Goal: Information Seeking & Learning: Learn about a topic

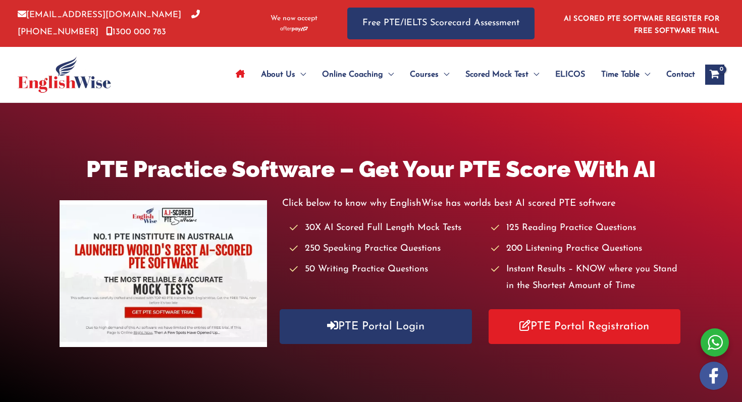
click at [380, 345] on div "Click below to know why EnglishWise has worlds best AI scored PTE software 30X …" at bounding box center [482, 273] width 400 height 156
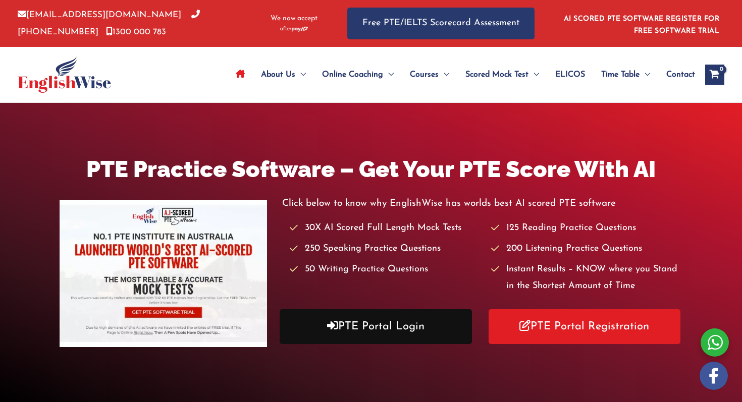
click at [386, 331] on link "PTE Portal Login" at bounding box center [376, 326] width 192 height 35
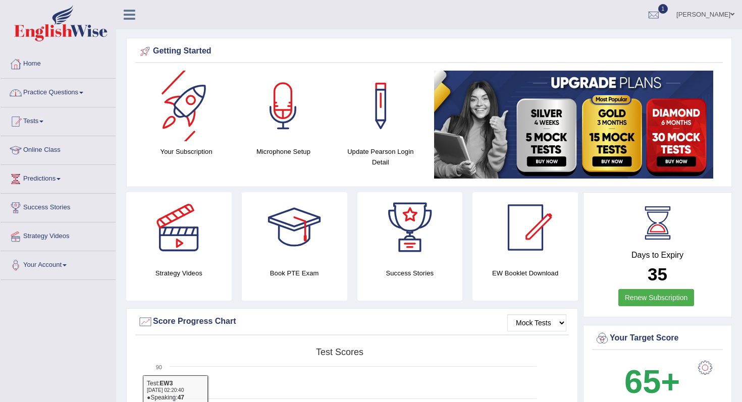
click at [48, 92] on link "Practice Questions" at bounding box center [58, 91] width 115 height 25
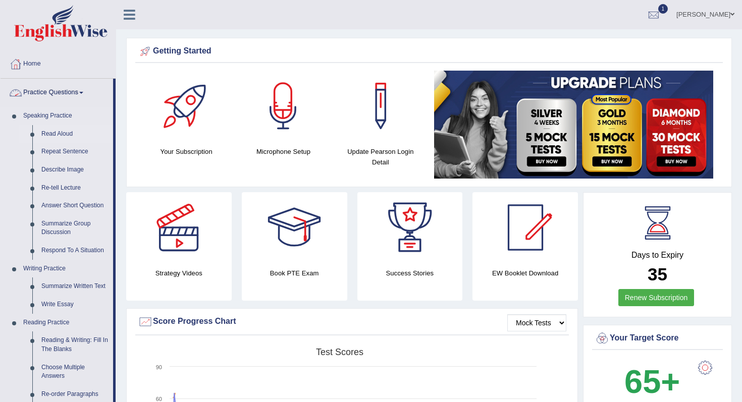
click at [63, 134] on link "Read Aloud" at bounding box center [75, 134] width 76 height 18
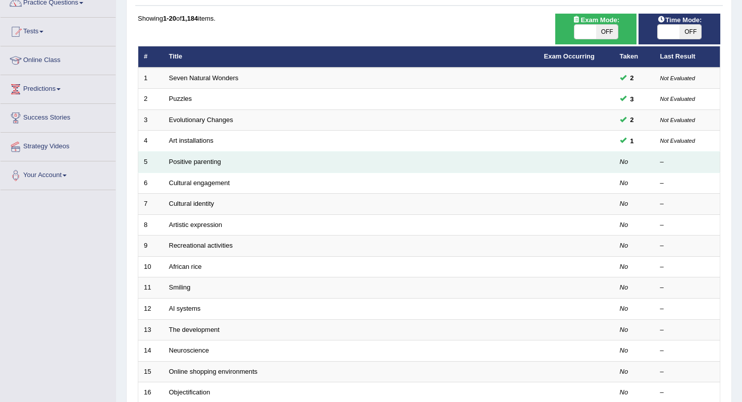
click at [207, 167] on td "Positive parenting" at bounding box center [351, 162] width 375 height 21
click at [214, 165] on link "Positive parenting" at bounding box center [195, 162] width 52 height 8
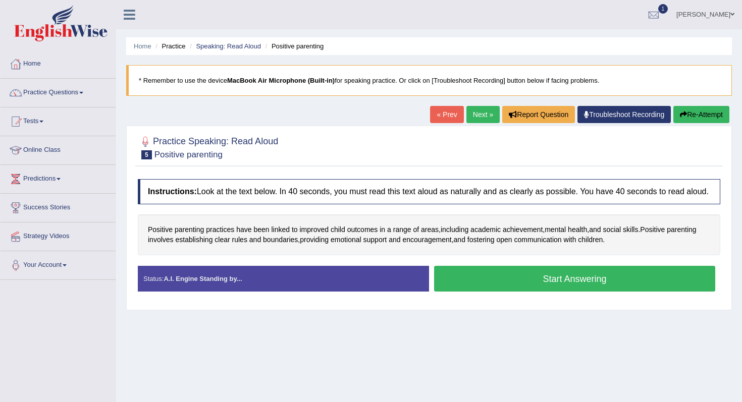
click at [495, 290] on button "Start Answering" at bounding box center [574, 279] width 281 height 26
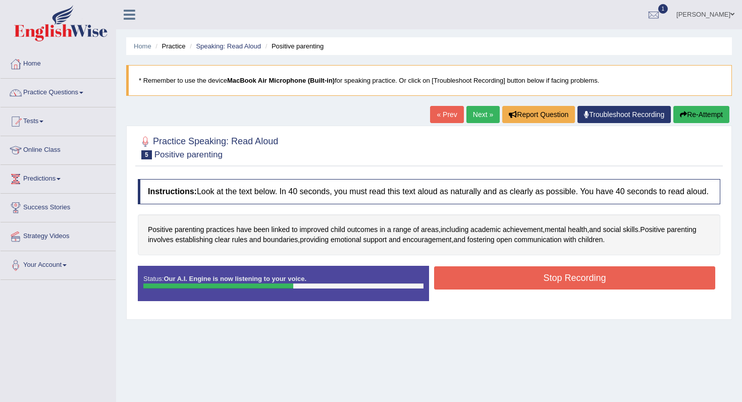
click at [495, 290] on button "Stop Recording" at bounding box center [574, 278] width 281 height 23
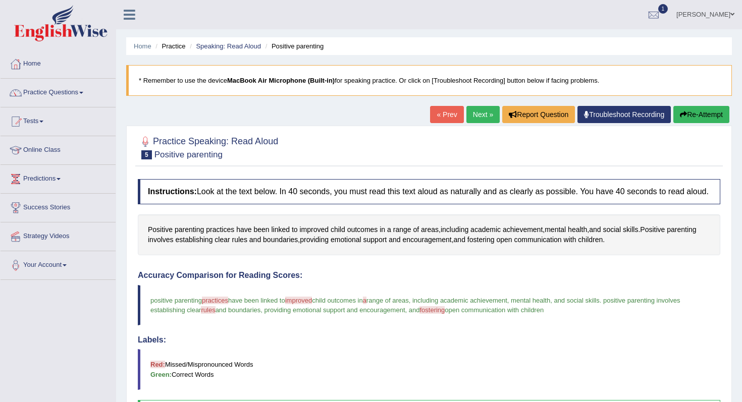
click at [689, 116] on button "Re-Attempt" at bounding box center [701, 114] width 56 height 17
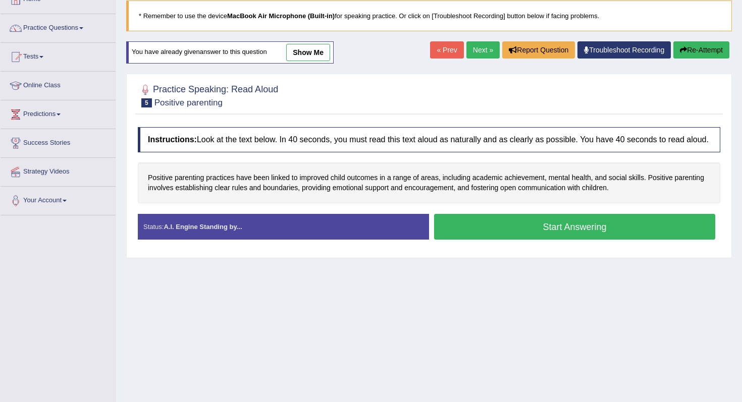
scroll to position [63, 0]
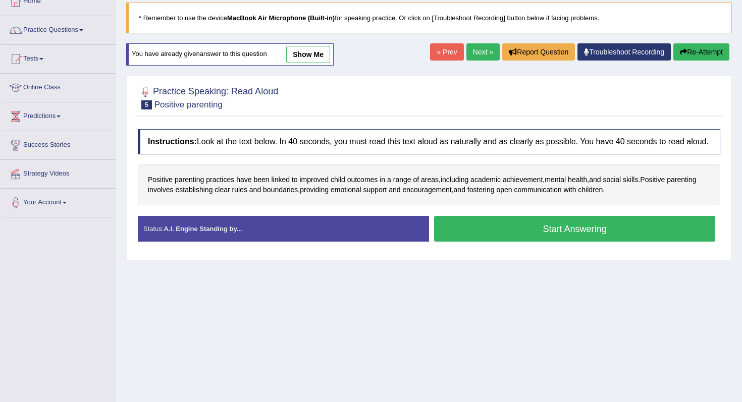
click at [456, 236] on button "Start Answering" at bounding box center [574, 229] width 281 height 26
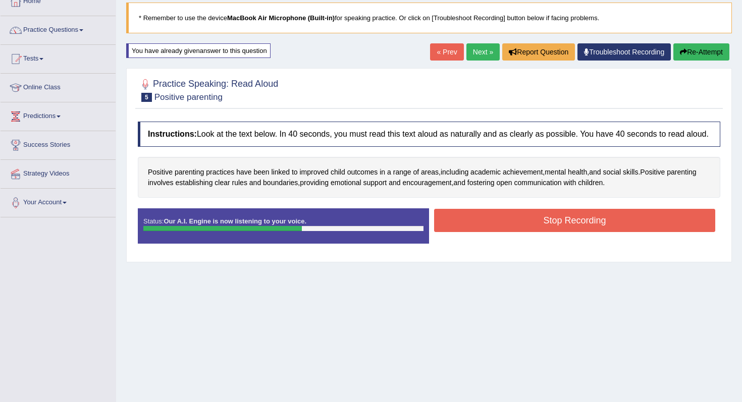
click at [456, 232] on button "Stop Recording" at bounding box center [574, 220] width 281 height 23
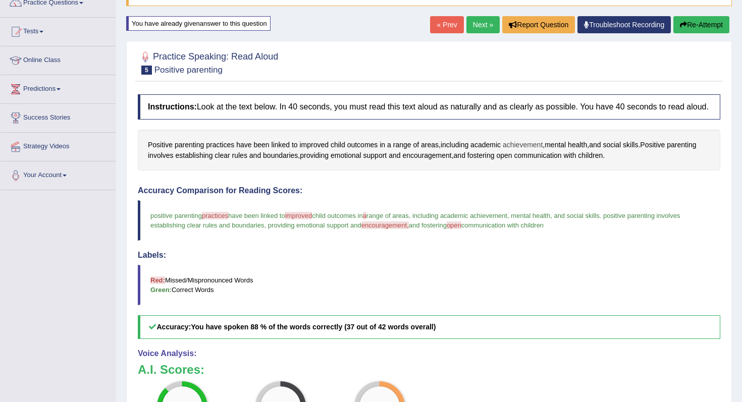
scroll to position [77, 0]
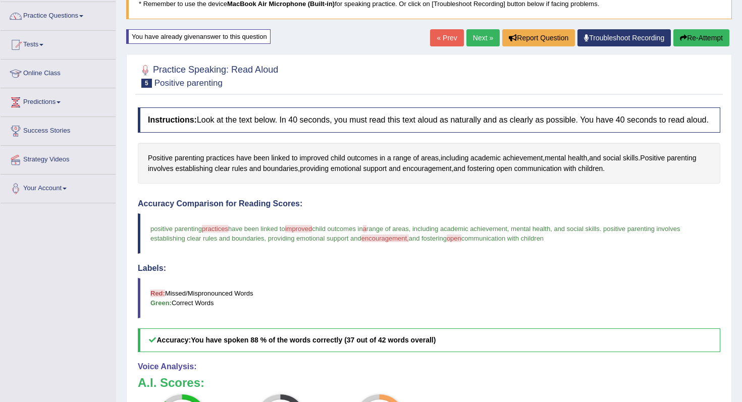
click at [704, 40] on button "Re-Attempt" at bounding box center [701, 37] width 56 height 17
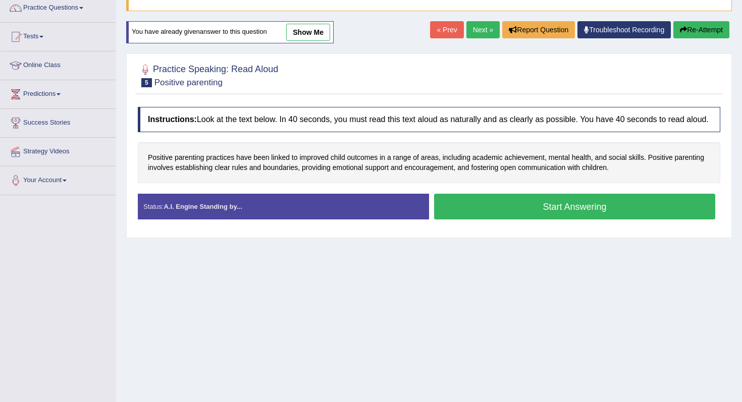
scroll to position [85, 0]
click at [498, 220] on button "Start Answering" at bounding box center [574, 207] width 281 height 26
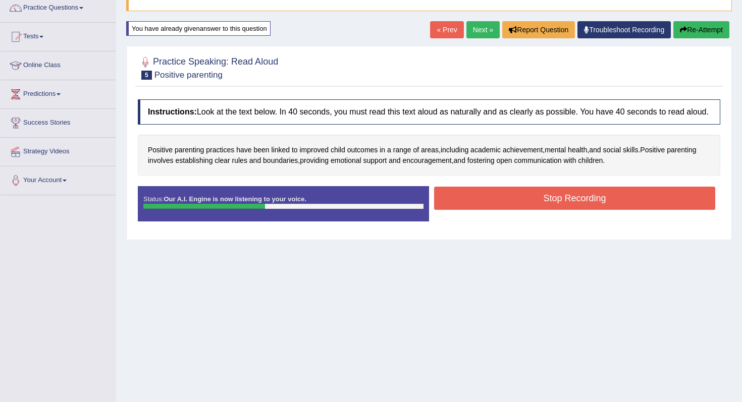
click at [504, 210] on button "Stop Recording" at bounding box center [574, 198] width 281 height 23
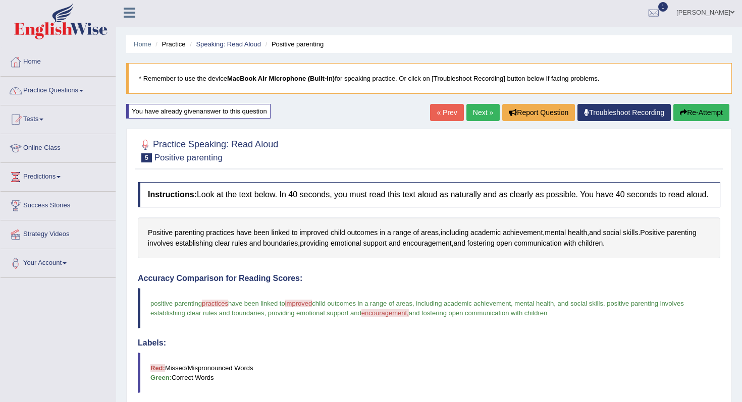
scroll to position [0, 0]
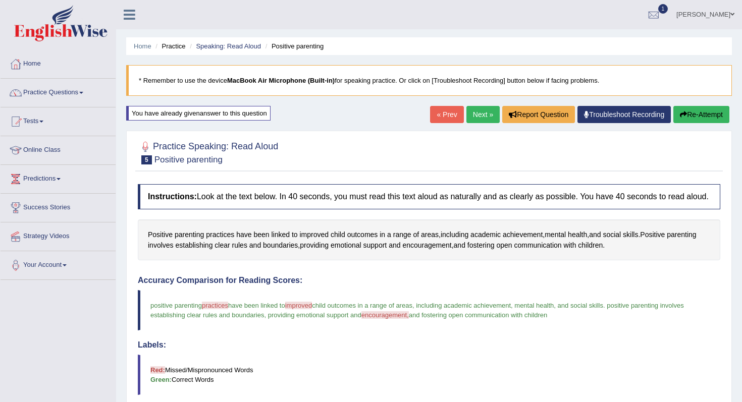
click at [698, 116] on button "Re-Attempt" at bounding box center [701, 114] width 56 height 17
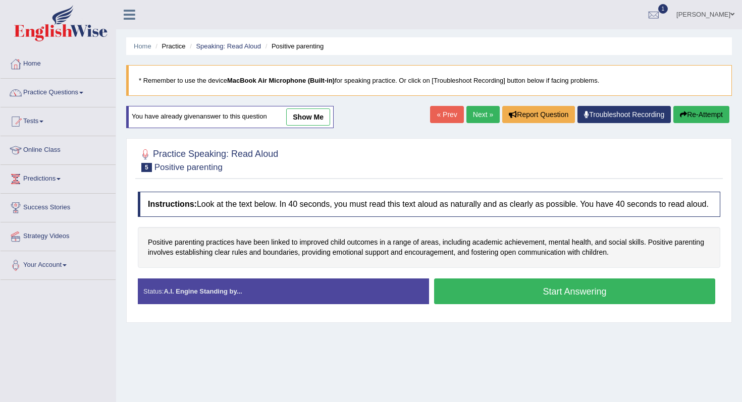
click at [450, 295] on button "Start Answering" at bounding box center [574, 292] width 281 height 26
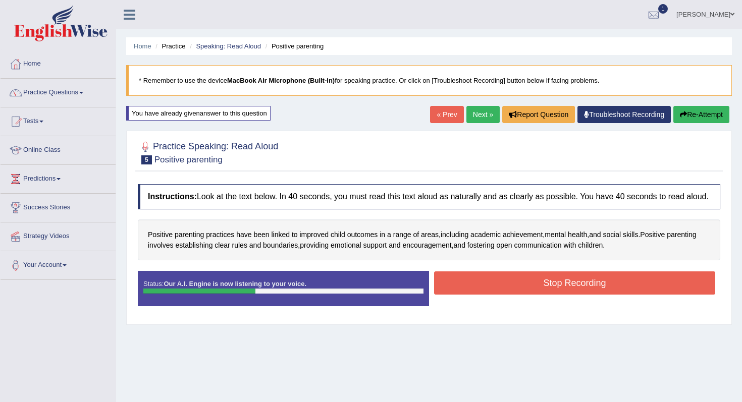
click at [450, 295] on button "Stop Recording" at bounding box center [574, 283] width 281 height 23
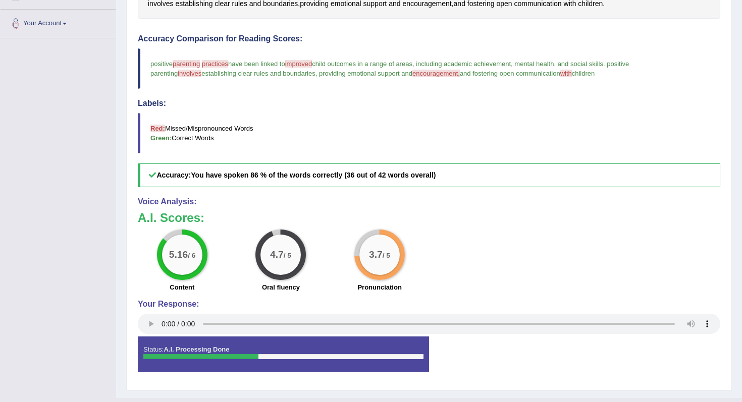
scroll to position [244, 0]
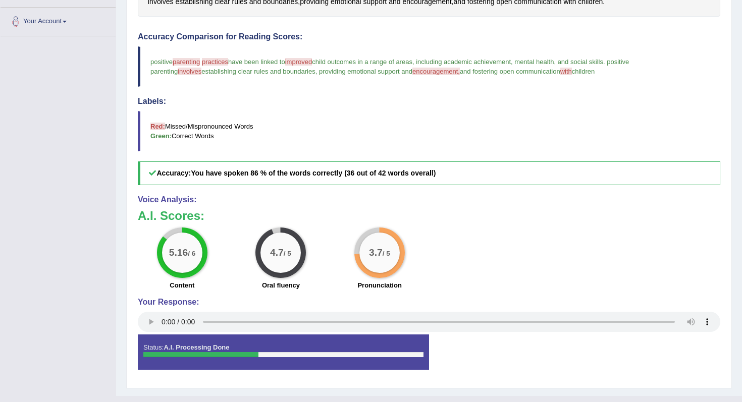
click at [380, 273] on div "3.7 / 5" at bounding box center [379, 253] width 40 height 40
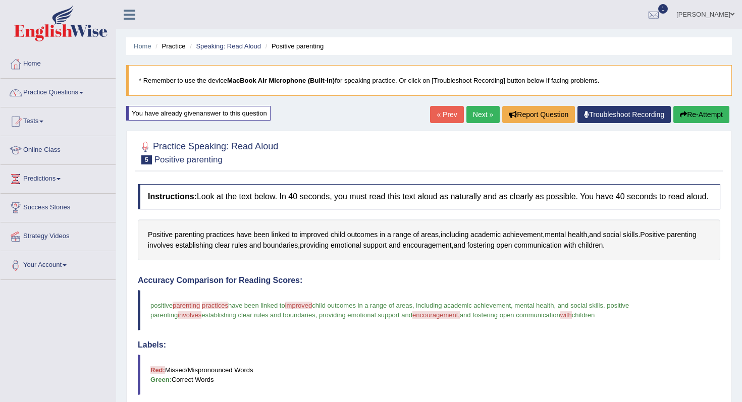
click at [476, 119] on link "Next »" at bounding box center [482, 114] width 33 height 17
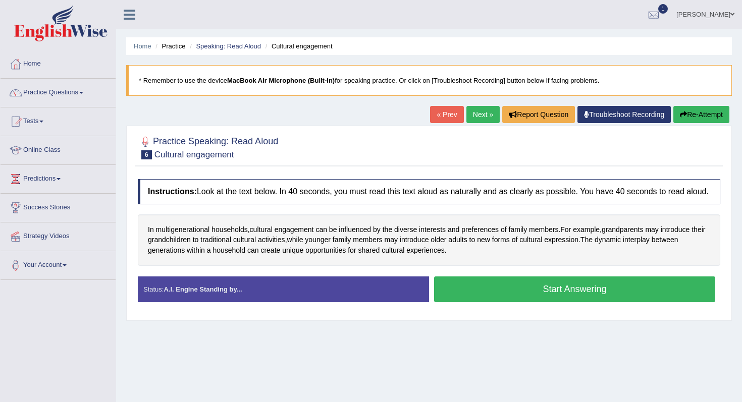
click at [468, 296] on button "Start Answering" at bounding box center [574, 290] width 281 height 26
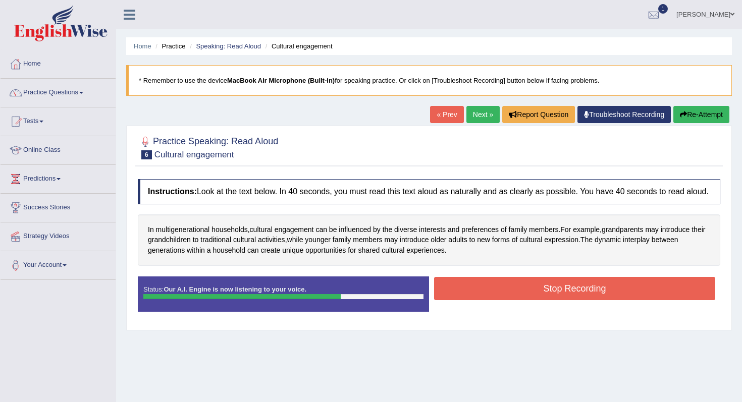
click at [468, 296] on button "Stop Recording" at bounding box center [574, 288] width 281 height 23
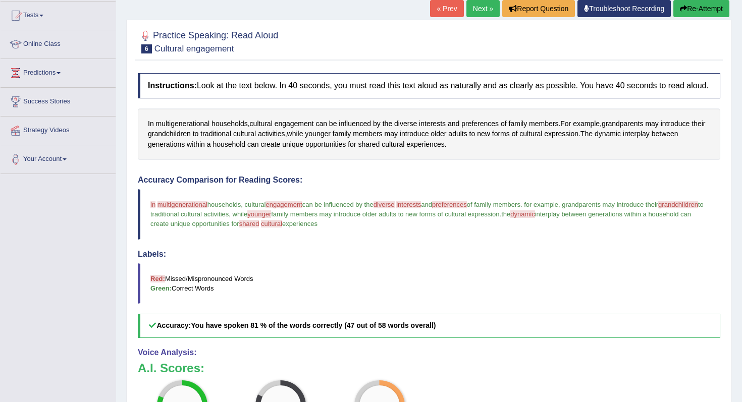
scroll to position [44, 0]
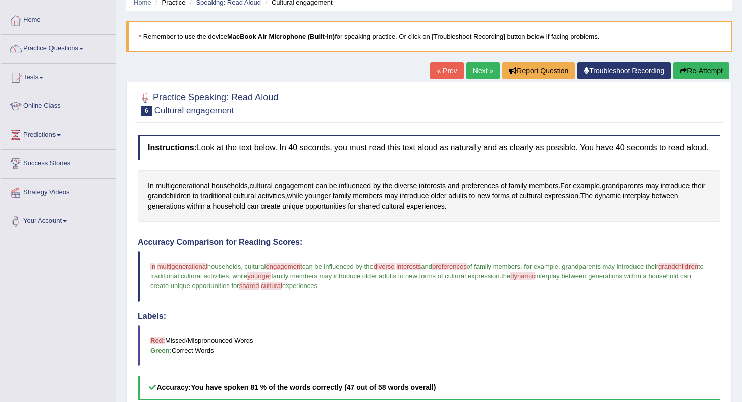
click at [699, 74] on button "Re-Attempt" at bounding box center [701, 70] width 56 height 17
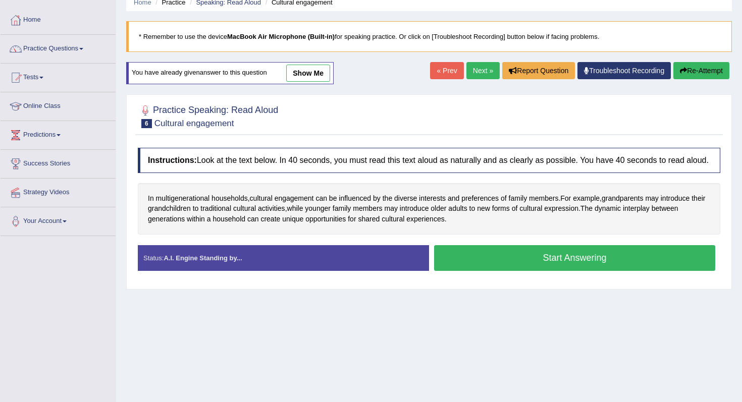
click at [473, 245] on div "Created with Highcharts 7.1.2 Great Too slow Too fast Time Speech pace meter: 0…" at bounding box center [577, 245] width 296 height 1
click at [466, 260] on button "Start Answering" at bounding box center [574, 258] width 281 height 26
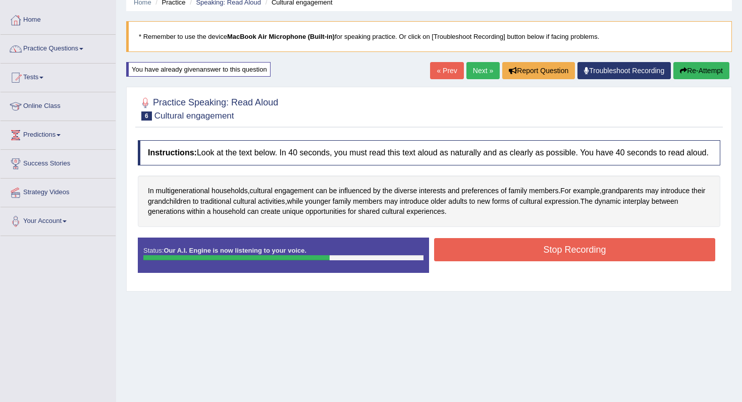
click at [466, 260] on button "Stop Recording" at bounding box center [574, 249] width 281 height 23
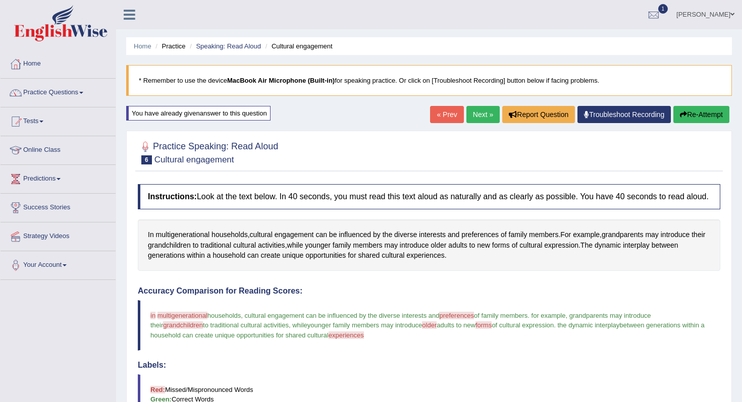
scroll to position [292, 0]
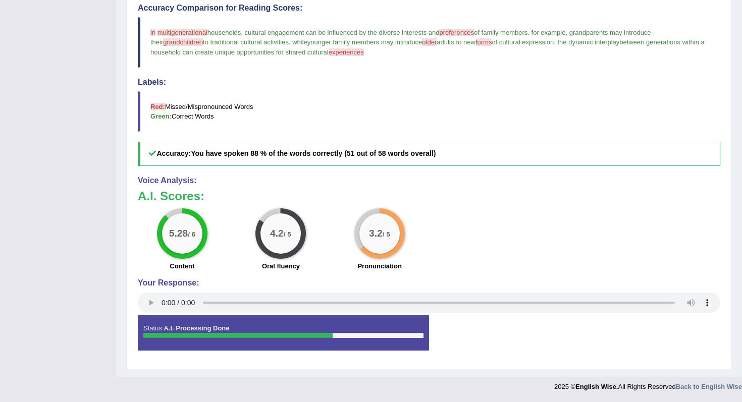
click at [380, 236] on big "3.2" at bounding box center [376, 233] width 14 height 11
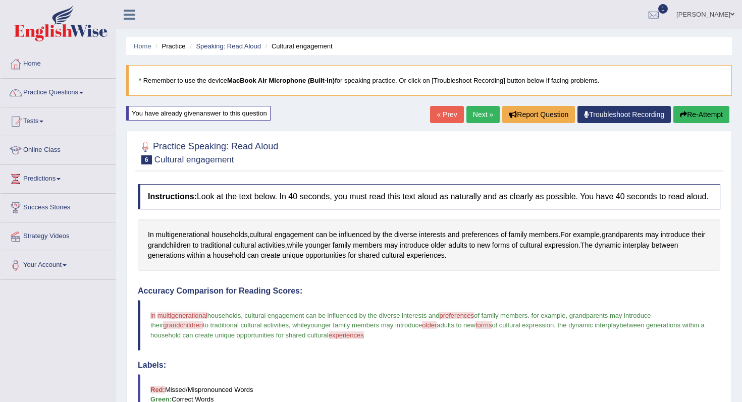
click at [707, 116] on button "Re-Attempt" at bounding box center [701, 114] width 56 height 17
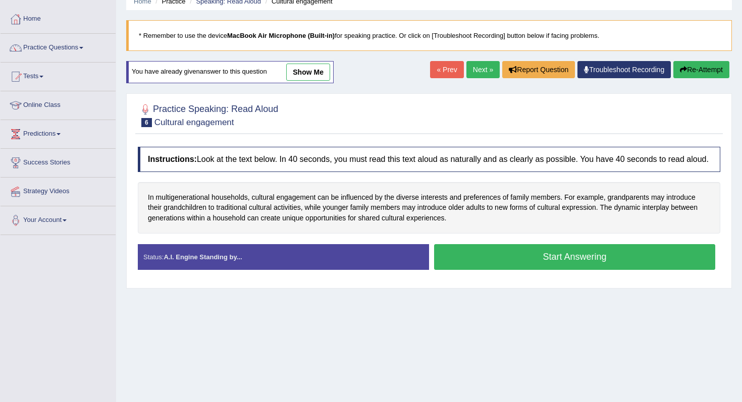
scroll to position [50, 0]
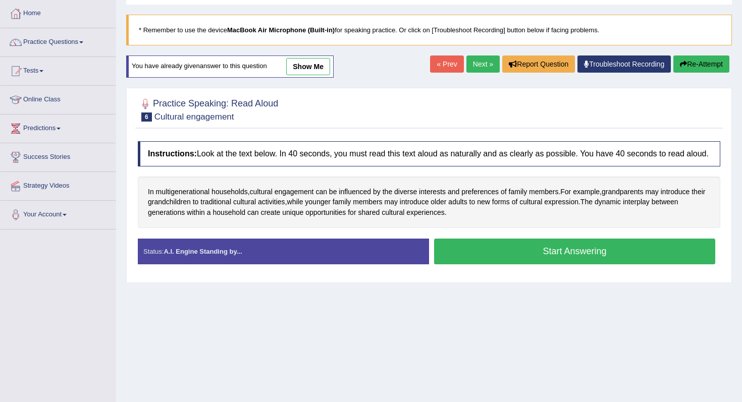
click at [462, 256] on button "Start Answering" at bounding box center [574, 252] width 281 height 26
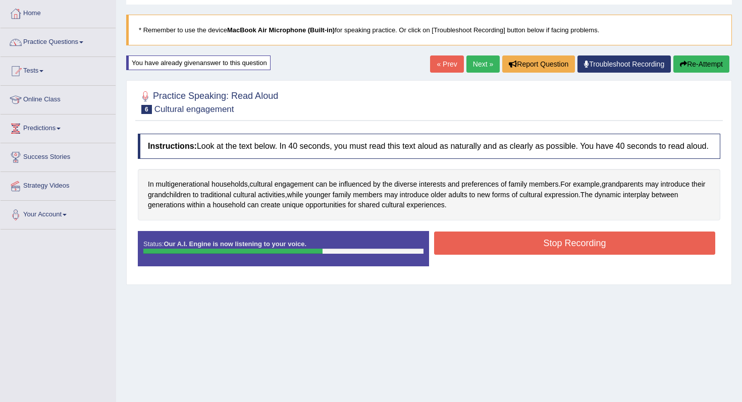
click at [462, 255] on button "Stop Recording" at bounding box center [574, 243] width 281 height 23
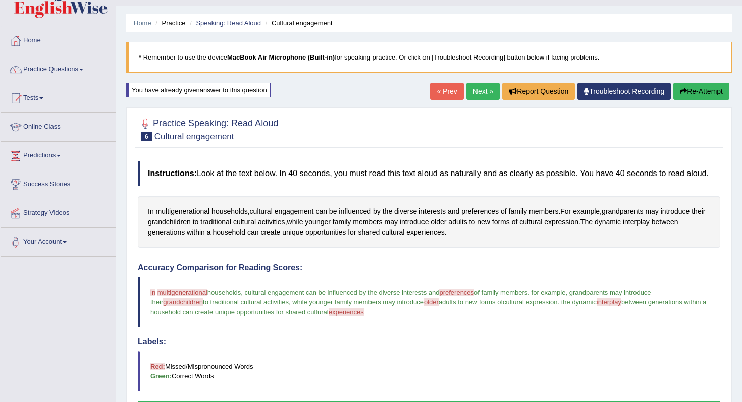
scroll to position [0, 0]
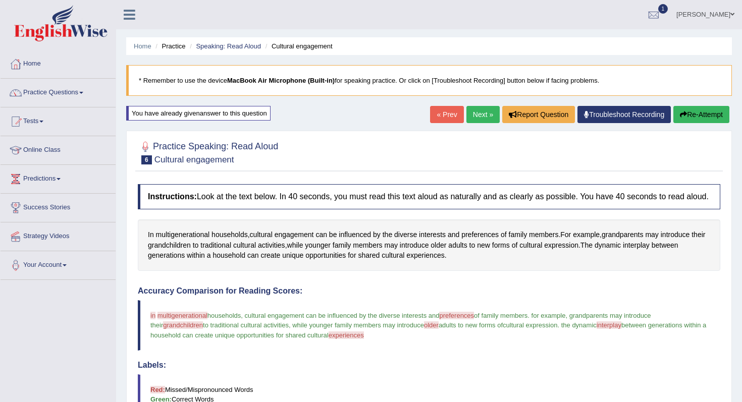
click at [473, 109] on link "Next »" at bounding box center [482, 114] width 33 height 17
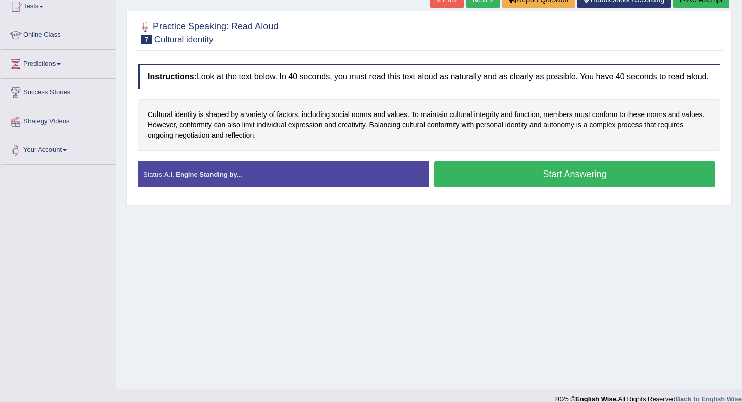
scroll to position [126, 0]
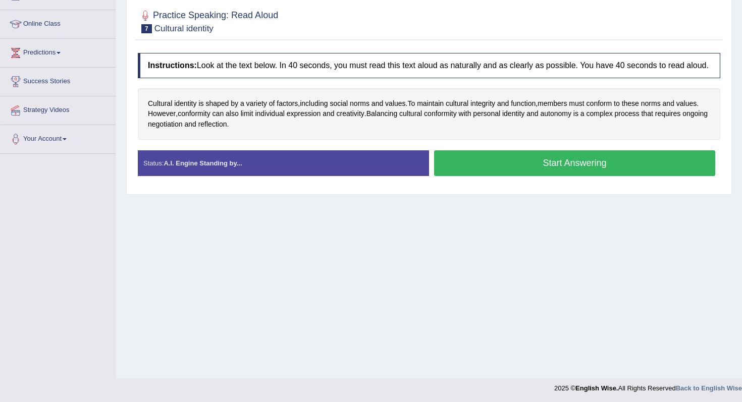
click at [464, 176] on button "Start Answering" at bounding box center [574, 163] width 281 height 26
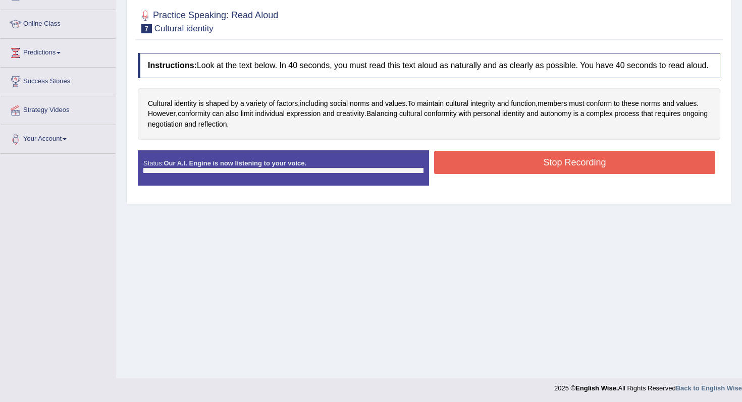
click at [465, 174] on button "Stop Recording" at bounding box center [574, 162] width 281 height 23
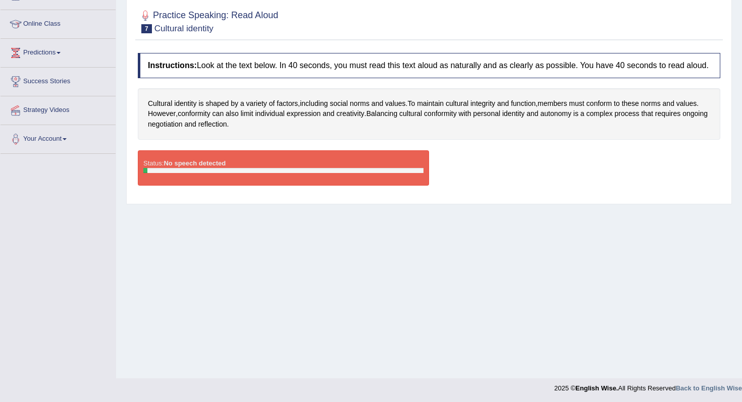
click at [441, 175] on div "Status: No speech detected Start Answering Stop Recording" at bounding box center [429, 172] width 583 height 45
click at [399, 173] on div at bounding box center [283, 170] width 280 height 5
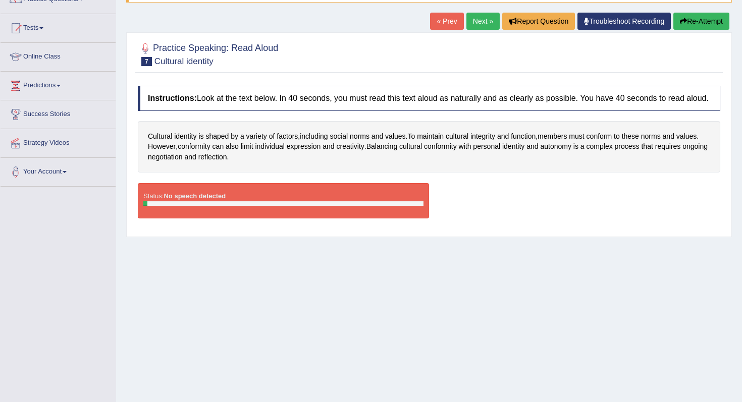
scroll to position [43, 0]
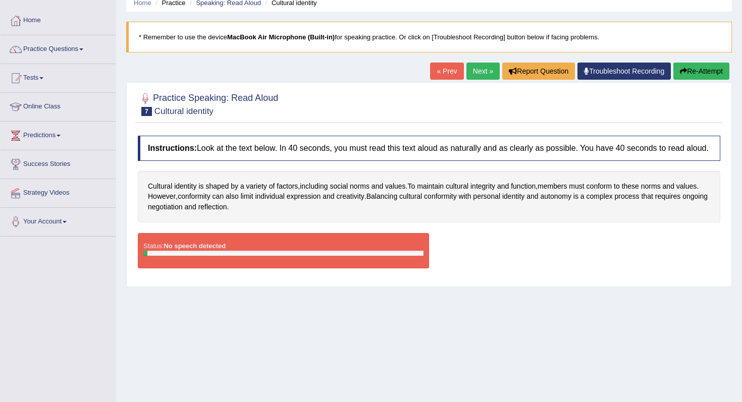
click at [700, 77] on button "Re-Attempt" at bounding box center [701, 71] width 56 height 17
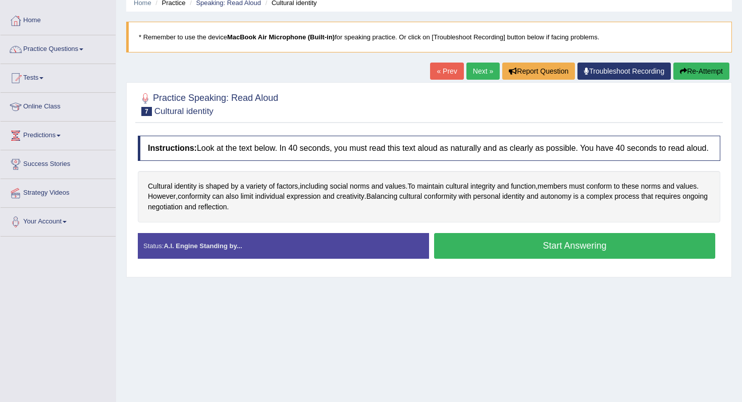
click at [460, 259] on button "Start Answering" at bounding box center [574, 246] width 281 height 26
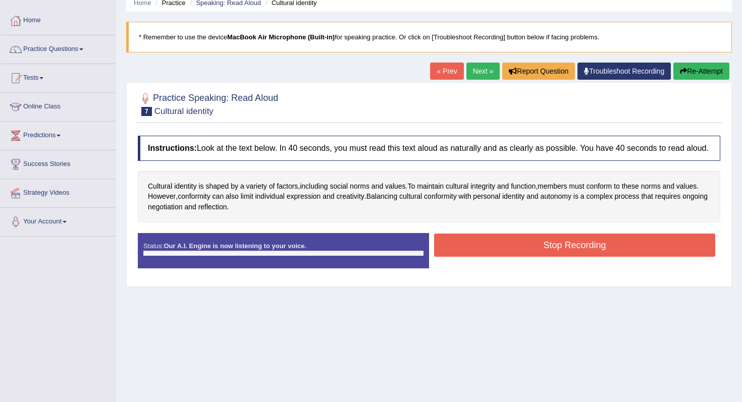
click at [465, 254] on div "Status: Our A.I. Engine is now listening to your voice. Start Answering Stop Re…" at bounding box center [429, 255] width 583 height 45
click at [465, 254] on button "Stop Recording" at bounding box center [574, 245] width 281 height 23
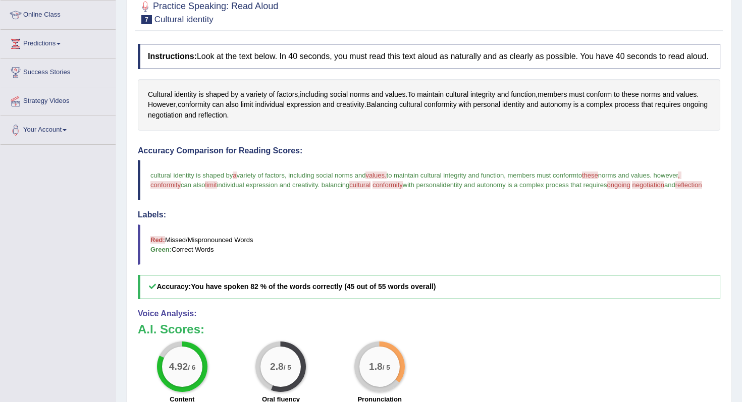
scroll to position [66, 0]
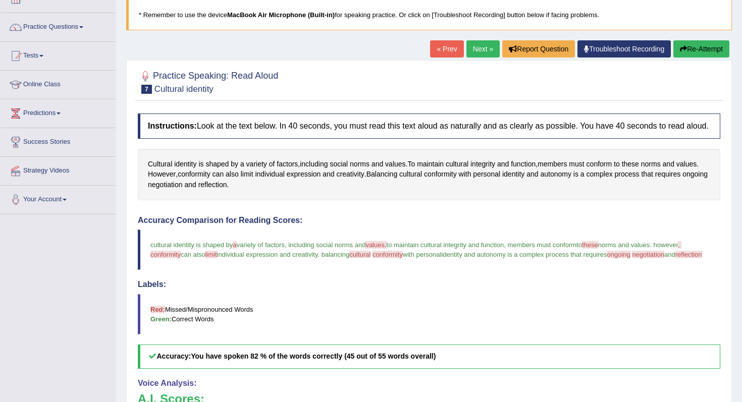
click at [684, 50] on button "Re-Attempt" at bounding box center [701, 48] width 56 height 17
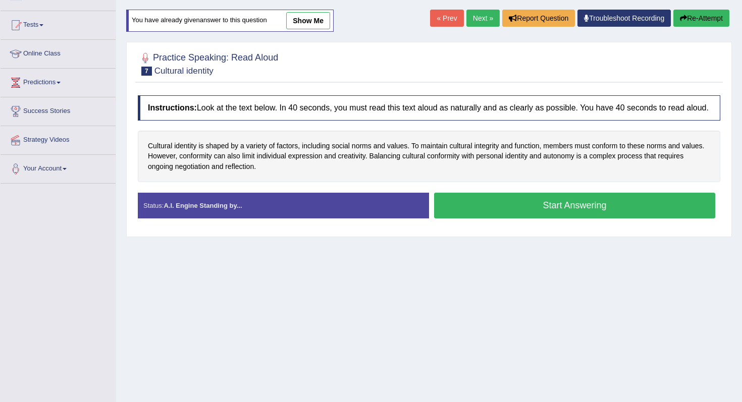
scroll to position [102, 0]
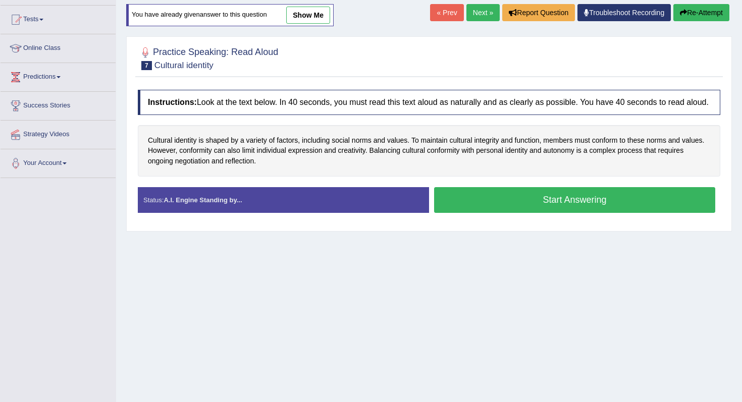
click at [466, 195] on div "Instructions: Look at the text below. In 40 seconds, you must read this text al…" at bounding box center [429, 155] width 588 height 141
click at [479, 202] on button "Start Answering" at bounding box center [574, 200] width 281 height 26
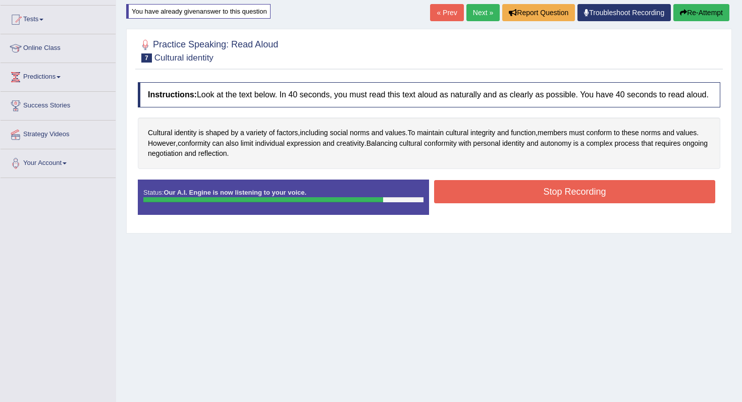
click at [479, 202] on button "Stop Recording" at bounding box center [574, 191] width 281 height 23
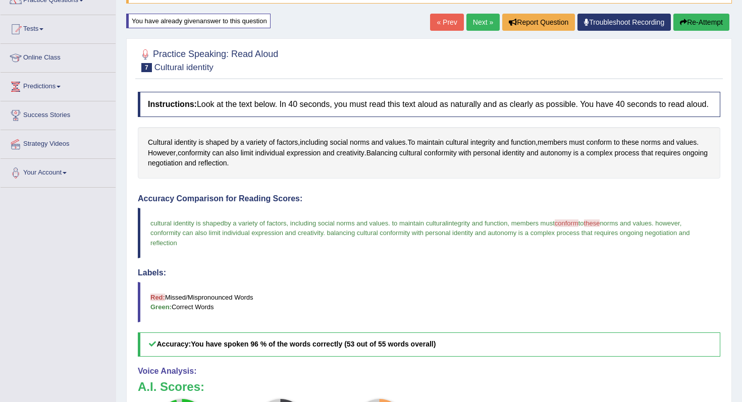
scroll to position [0, 0]
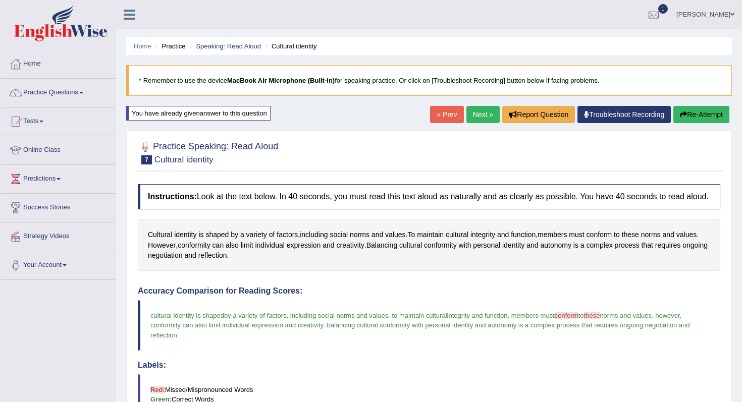
click at [688, 122] on button "Re-Attempt" at bounding box center [701, 114] width 56 height 17
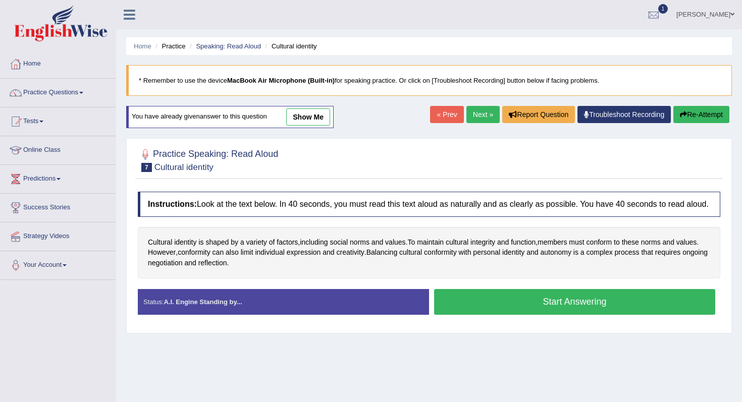
click at [493, 312] on button "Start Answering" at bounding box center [574, 302] width 281 height 26
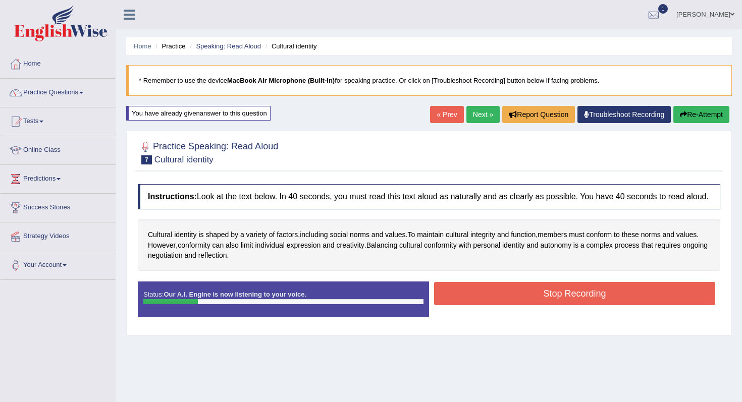
drag, startPoint x: 477, startPoint y: 311, endPoint x: 443, endPoint y: 361, distance: 60.8
click at [443, 361] on div "Home Practice Speaking: Read Aloud Cultural identity * Remember to use the devi…" at bounding box center [429, 252] width 626 height 505
click at [473, 305] on button "Stop Recording" at bounding box center [574, 293] width 281 height 23
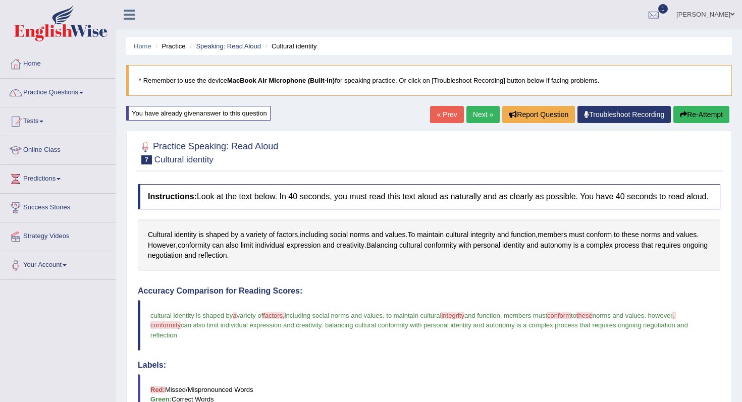
click at [688, 114] on button "Re-Attempt" at bounding box center [701, 114] width 56 height 17
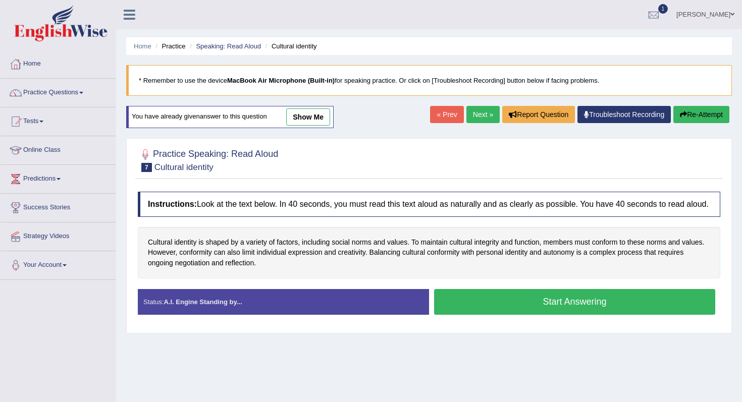
scroll to position [41, 0]
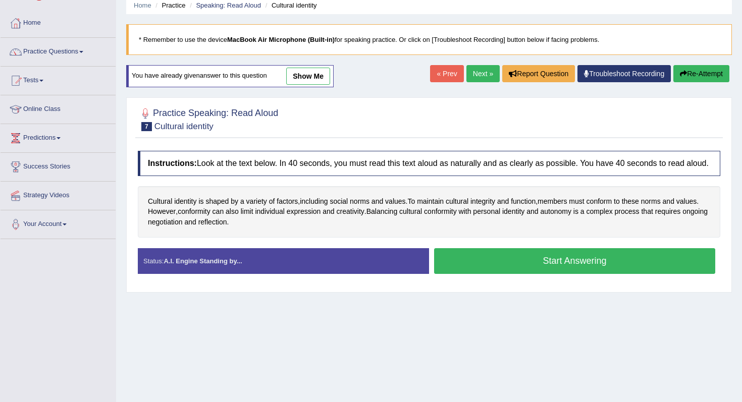
click at [457, 274] on button "Start Answering" at bounding box center [574, 261] width 281 height 26
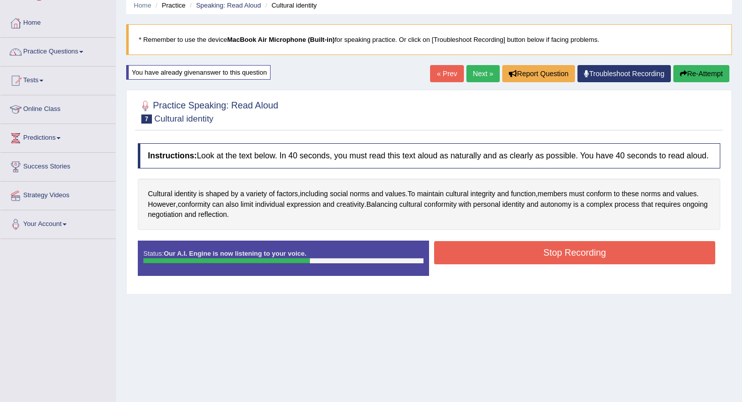
click at [468, 265] on button "Stop Recording" at bounding box center [574, 252] width 281 height 23
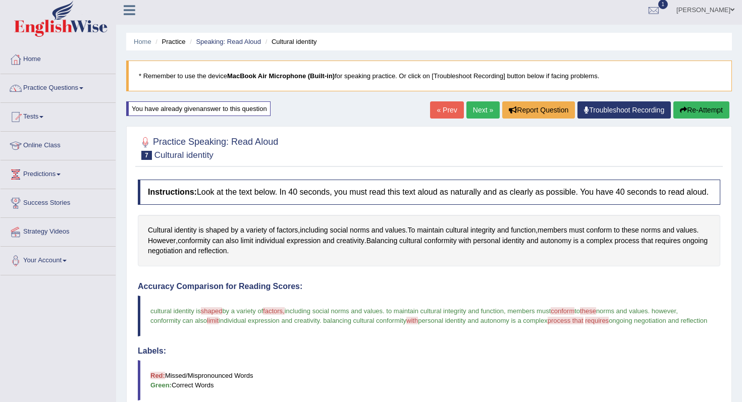
scroll to position [7, 0]
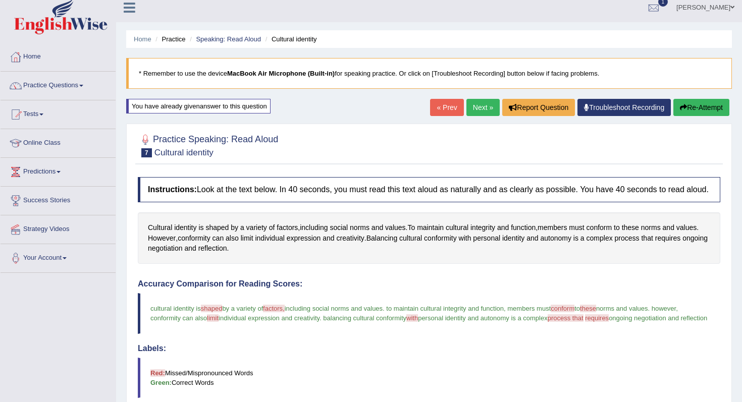
click at [691, 107] on button "Re-Attempt" at bounding box center [701, 107] width 56 height 17
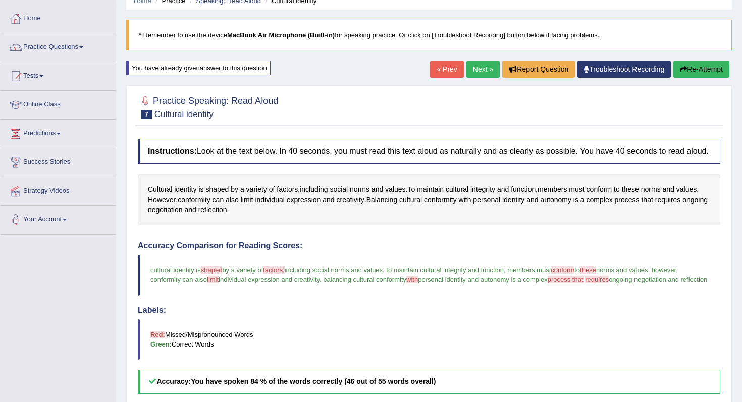
scroll to position [53, 0]
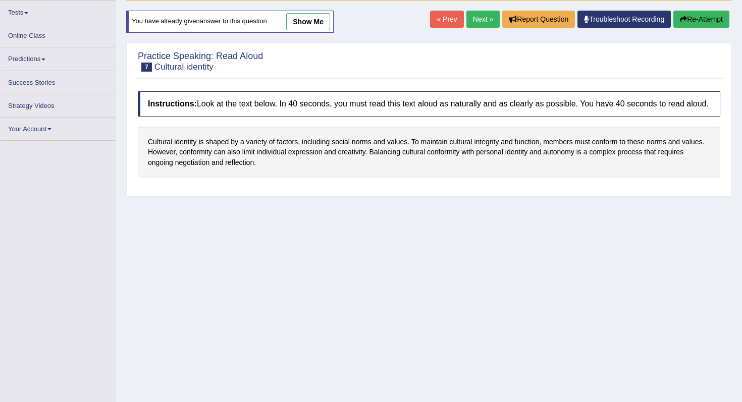
scroll to position [128, 0]
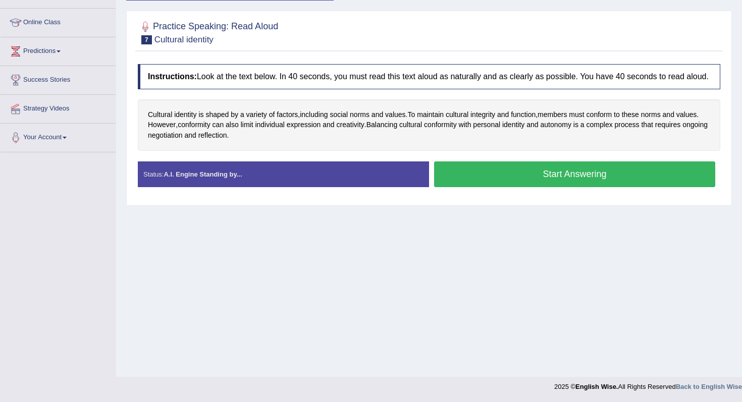
click at [462, 186] on button "Start Answering" at bounding box center [574, 175] width 281 height 26
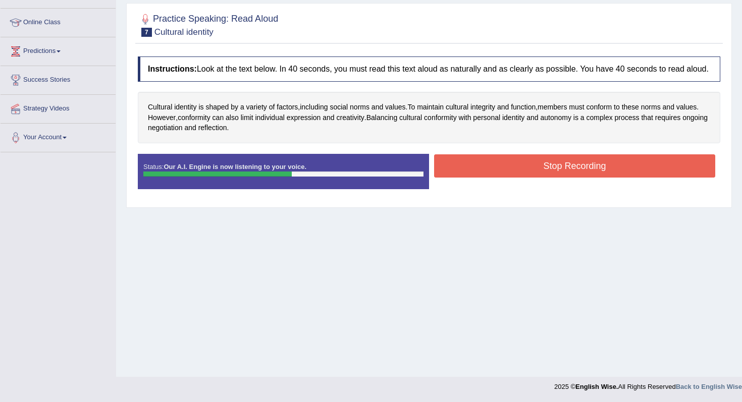
click at [507, 178] on button "Stop Recording" at bounding box center [574, 165] width 281 height 23
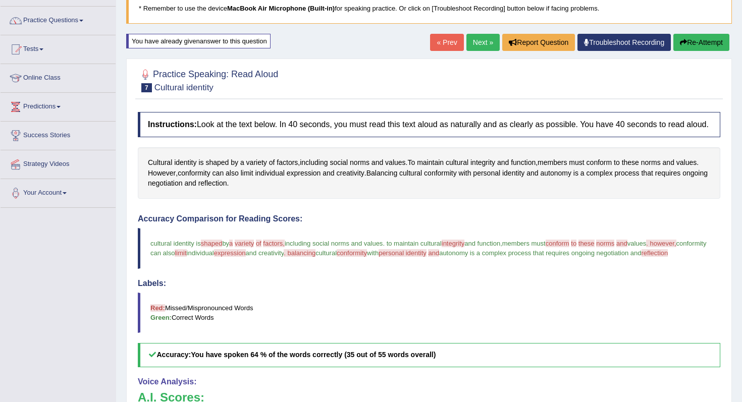
scroll to position [0, 0]
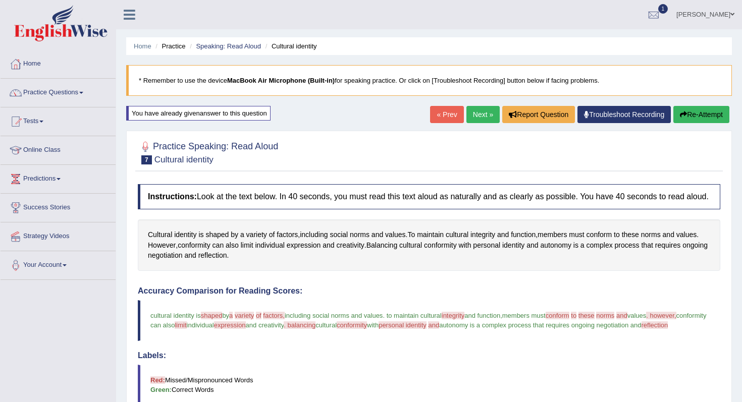
click at [699, 108] on button "Re-Attempt" at bounding box center [701, 114] width 56 height 17
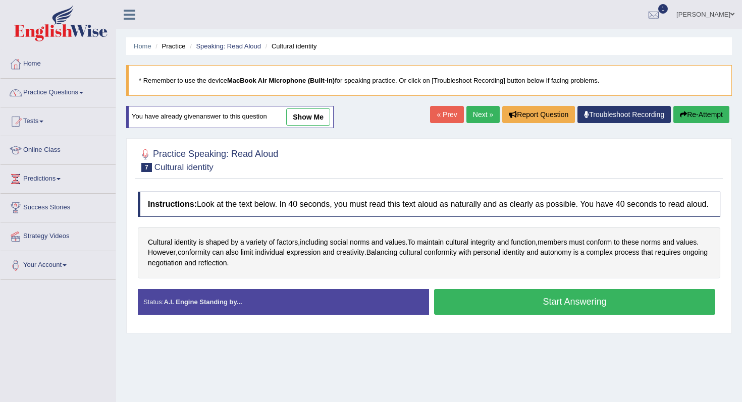
click at [461, 311] on button "Start Answering" at bounding box center [574, 302] width 281 height 26
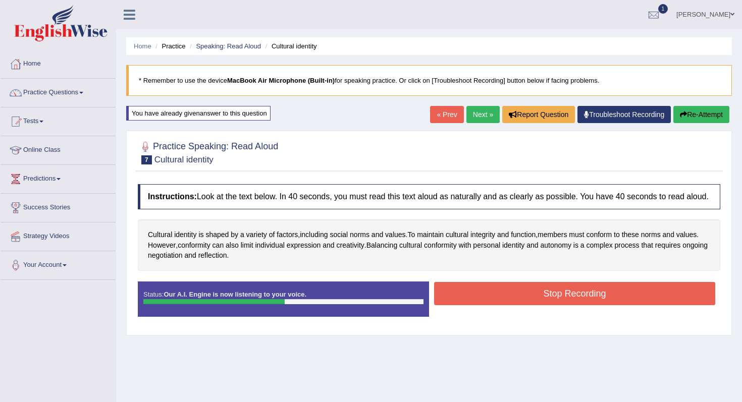
click at [464, 305] on button "Stop Recording" at bounding box center [574, 293] width 281 height 23
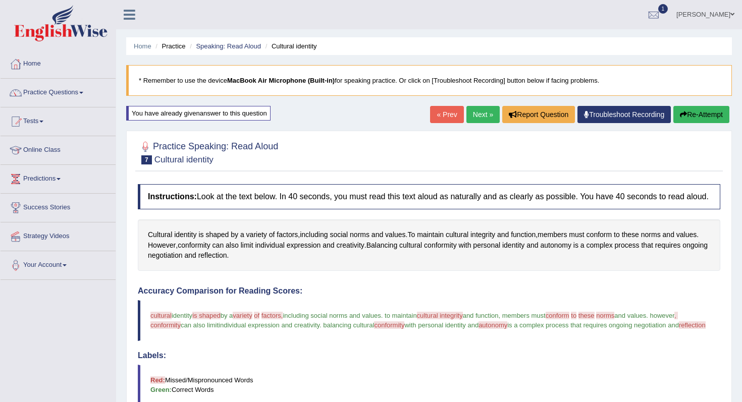
click at [689, 110] on button "Re-Attempt" at bounding box center [701, 114] width 56 height 17
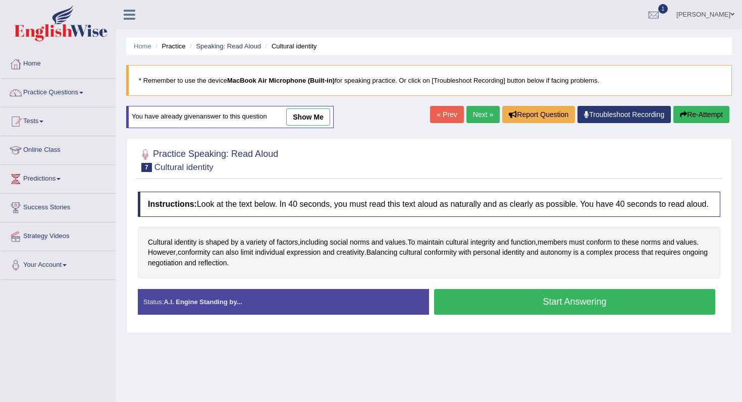
click at [498, 318] on div "Start Answering" at bounding box center [574, 303] width 291 height 28
click at [504, 312] on button "Start Answering" at bounding box center [574, 302] width 281 height 26
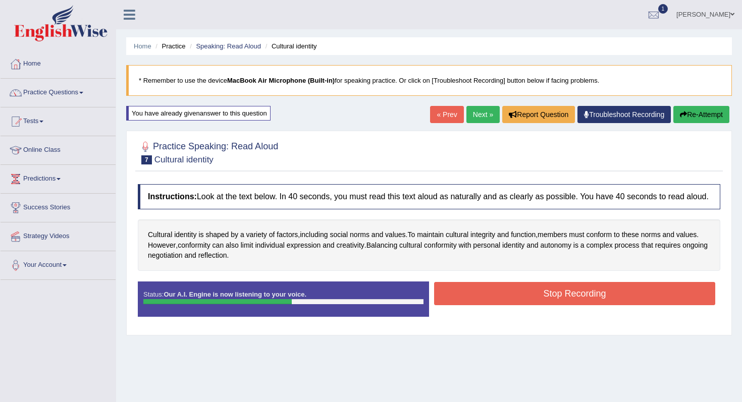
click at [568, 300] on button "Stop Recording" at bounding box center [574, 293] width 281 height 23
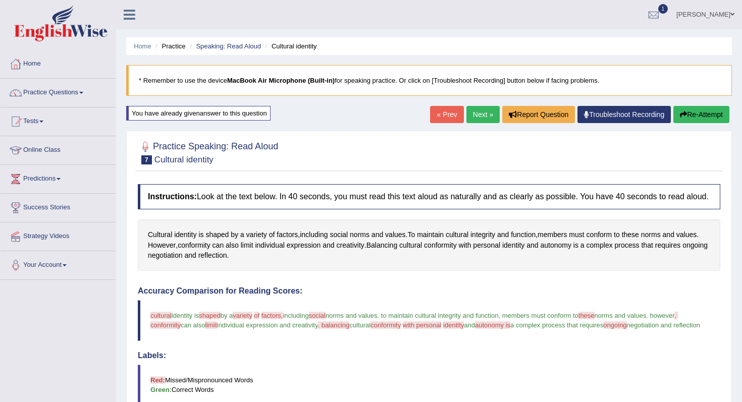
click at [483, 115] on link "Next »" at bounding box center [482, 114] width 33 height 17
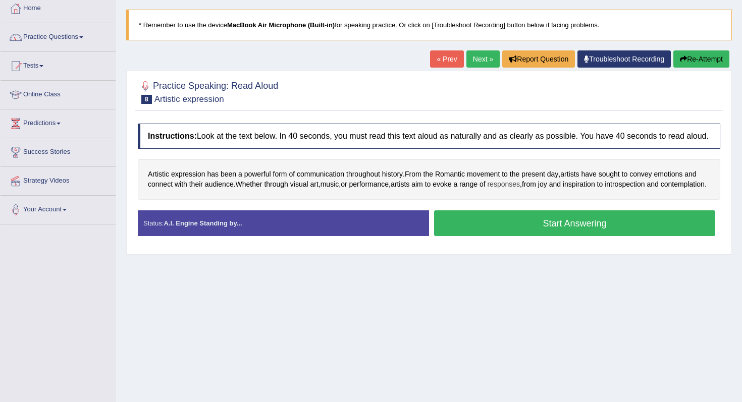
scroll to position [64, 0]
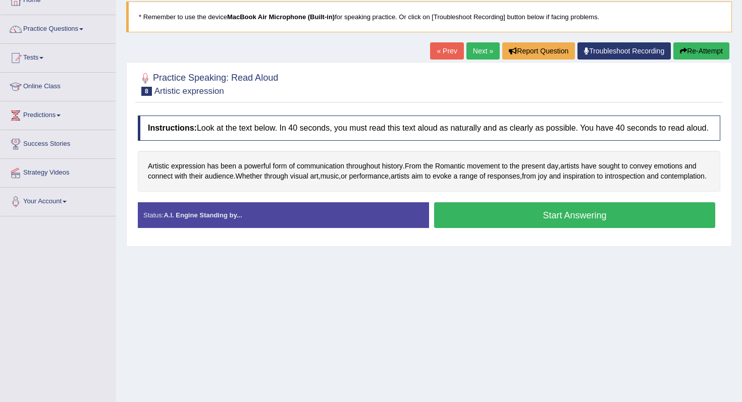
click at [463, 228] on button "Start Answering" at bounding box center [574, 215] width 281 height 26
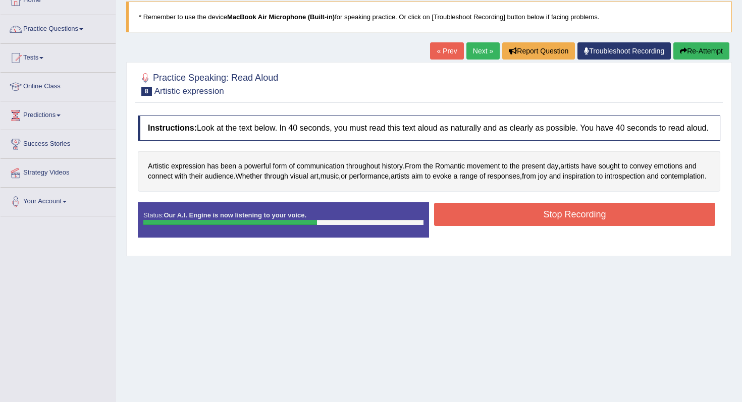
click at [463, 226] on button "Stop Recording" at bounding box center [574, 214] width 281 height 23
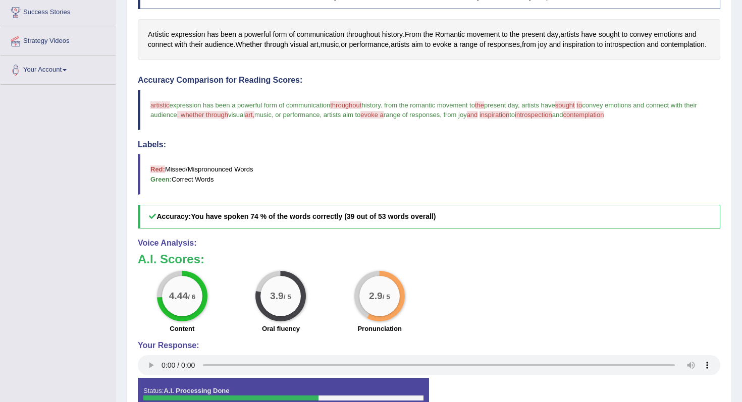
scroll to position [278, 0]
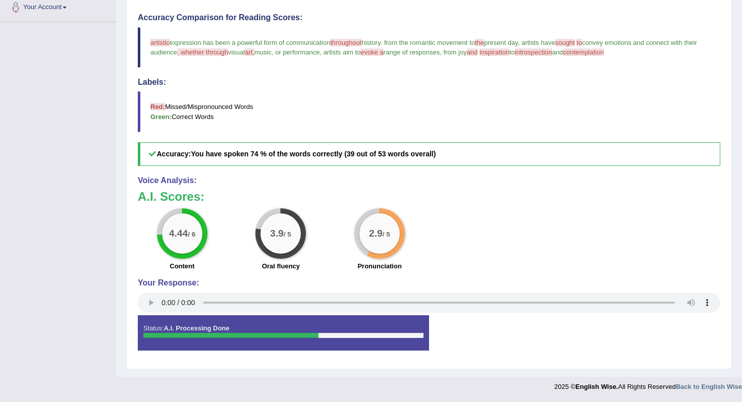
click at [178, 237] on big "4.44" at bounding box center [178, 233] width 19 height 11
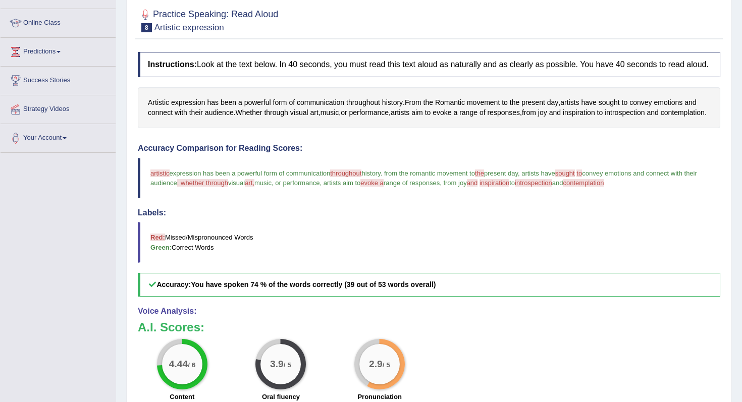
scroll to position [0, 0]
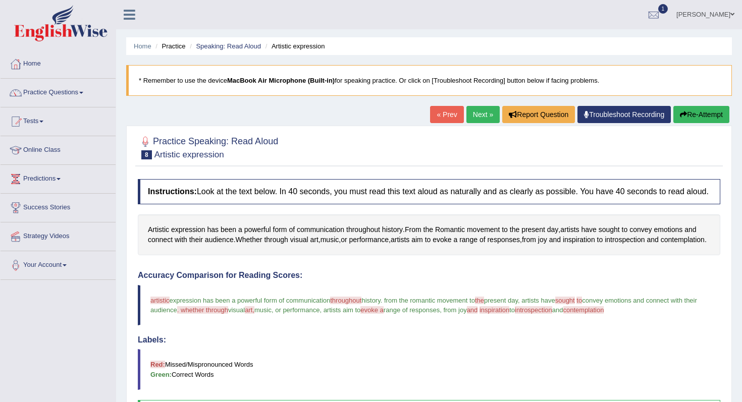
click at [693, 117] on button "Re-Attempt" at bounding box center [701, 114] width 56 height 17
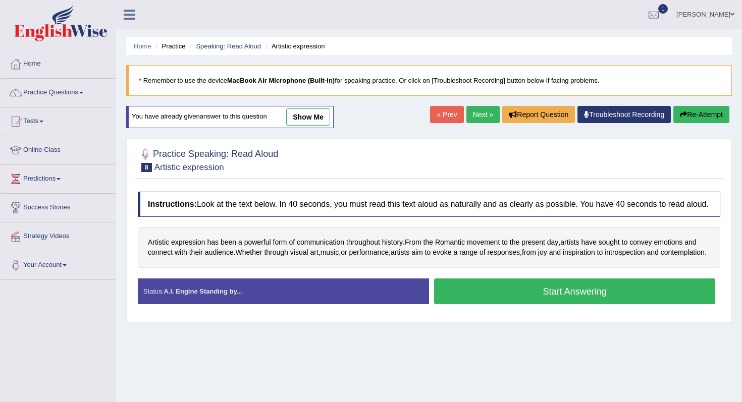
click at [620, 307] on div "Start Answering" at bounding box center [574, 293] width 291 height 28
click at [584, 304] on button "Start Answering" at bounding box center [574, 292] width 281 height 26
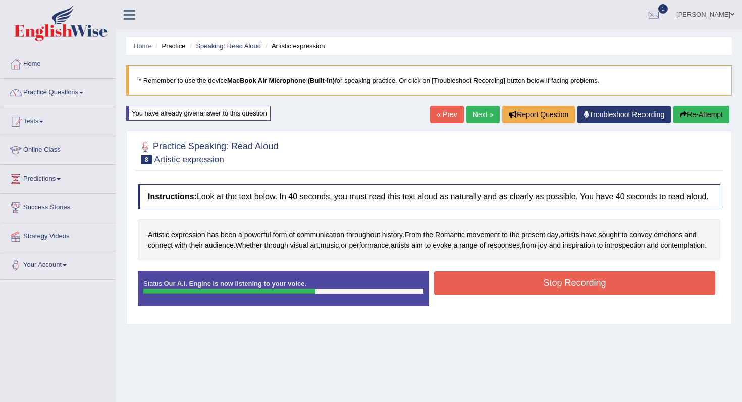
click at [524, 295] on button "Stop Recording" at bounding box center [574, 283] width 281 height 23
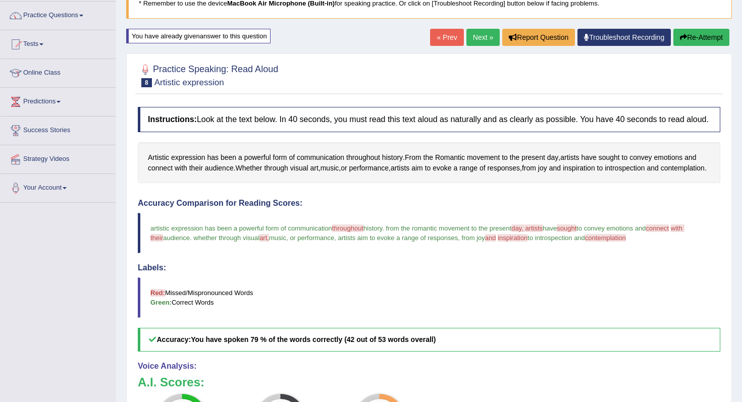
scroll to position [74, 0]
